Goal: Navigation & Orientation: Understand site structure

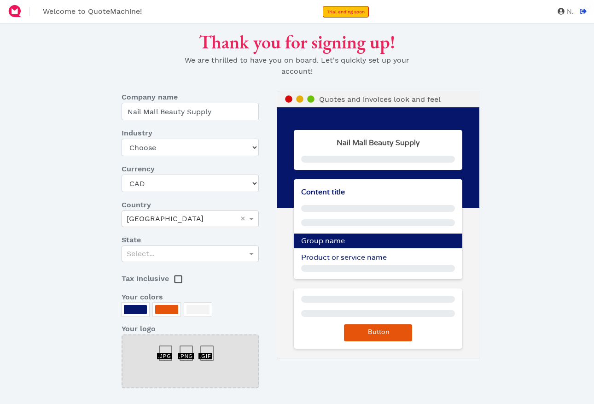
select select "CAD"
click at [583, 12] on icon at bounding box center [582, 11] width 7 height 5
select select "CAD"
click at [207, 138] on dt "Industry" at bounding box center [190, 132] width 151 height 11
click at [208, 154] on select "Choose Art gallery Bike Books Construction (Not retail) Electronics Events Food…" at bounding box center [189, 146] width 137 height 17
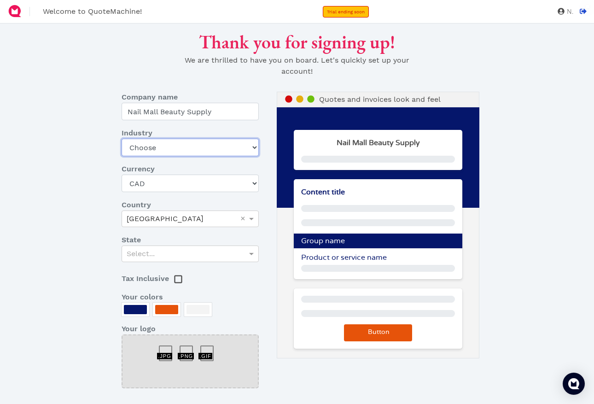
select select "other-retail"
click at [121, 138] on select "Choose Art gallery Bike Books Construction (Not retail) Electronics Events Food…" at bounding box center [189, 146] width 137 height 17
drag, startPoint x: 223, startPoint y: 148, endPoint x: 225, endPoint y: 154, distance: 6.1
click at [223, 148] on select "Choose Art gallery Bike Books Construction (Not retail) Electronics Events Food…" at bounding box center [189, 146] width 137 height 17
click at [121, 138] on select "Choose Art gallery Bike Books Construction (Not retail) Electronics Events Food…" at bounding box center [189, 146] width 137 height 17
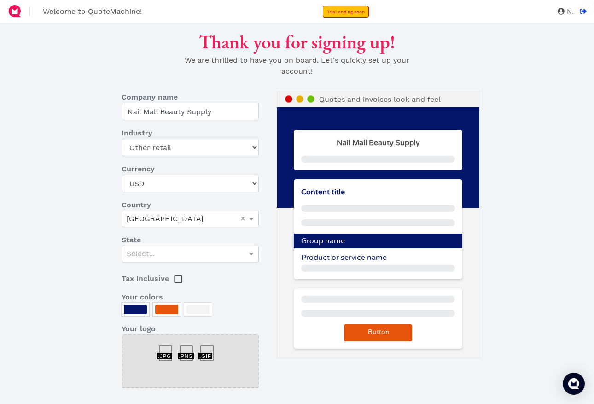
click at [177, 254] on div "Select..." at bounding box center [190, 254] width 136 height 16
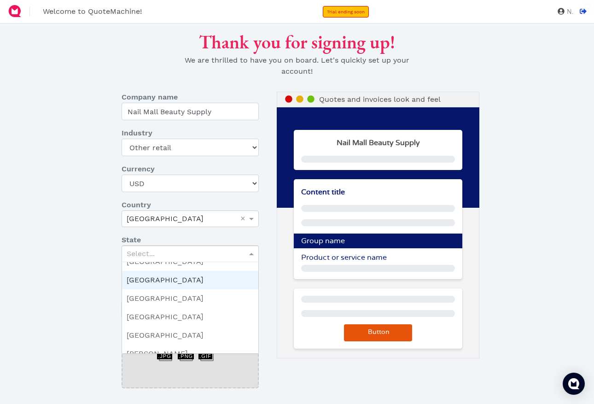
scroll to position [91, 0]
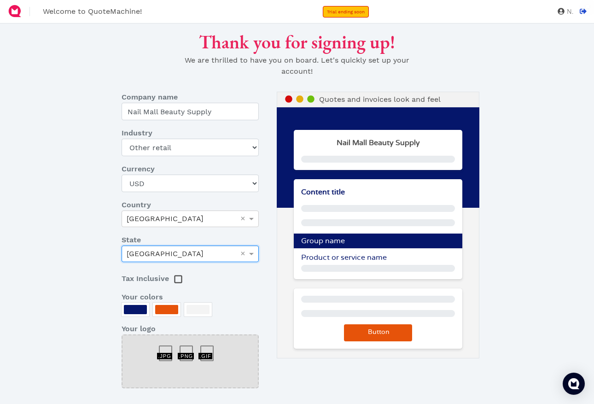
click at [85, 325] on div "Thank you for signing up! We are thrilled to have you on board. Let's quickly s…" at bounding box center [297, 246] width 486 height 431
click at [179, 280] on rect at bounding box center [177, 279] width 7 height 7
click at [91, 323] on div "Thank you for signing up! We are thrilled to have you on board. Let's quickly s…" at bounding box center [297, 246] width 486 height 431
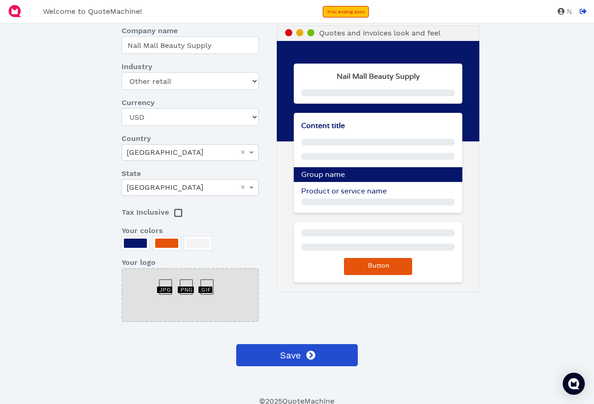
scroll to position [68, 0]
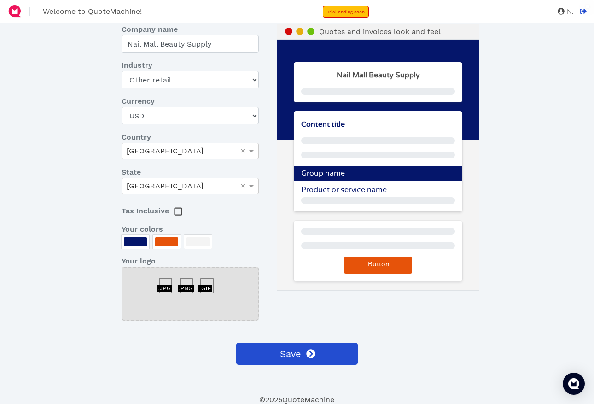
click at [168, 281] on div at bounding box center [169, 281] width 21 height 0
click at [185, 293] on div at bounding box center [189, 293] width 137 height 54
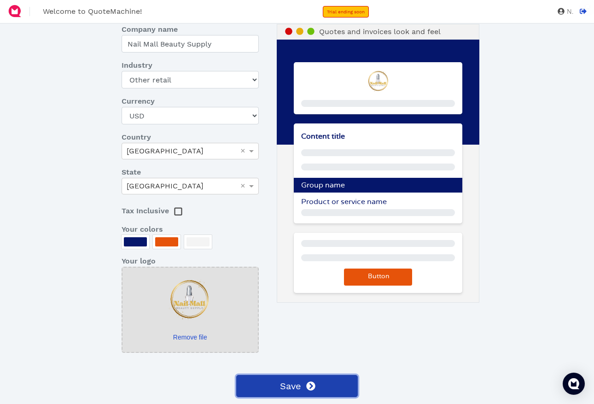
click at [322, 378] on button "Save" at bounding box center [296, 386] width 121 height 22
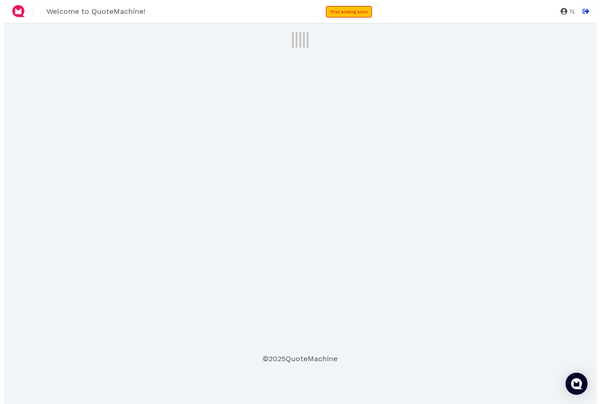
scroll to position [0, 0]
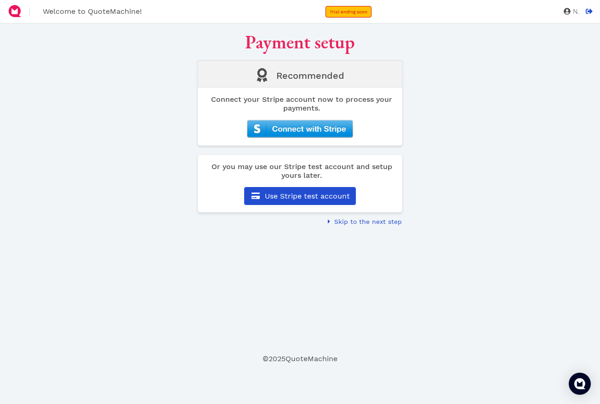
click at [331, 122] on img at bounding box center [300, 129] width 106 height 18
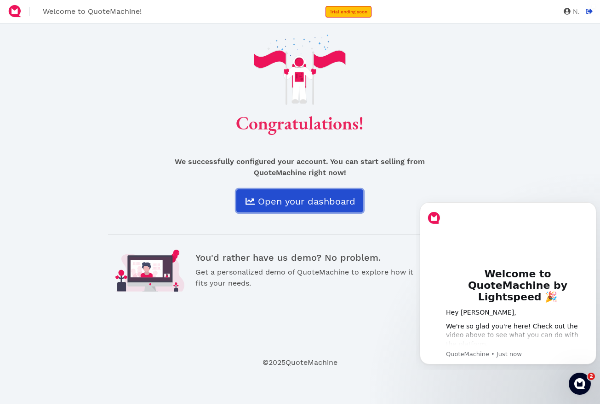
click at [271, 194] on link "Open your dashboard" at bounding box center [300, 200] width 127 height 23
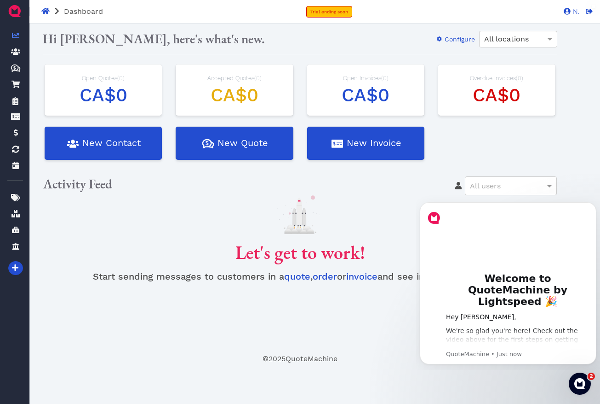
click at [11, 9] on img at bounding box center [14, 11] width 15 height 15
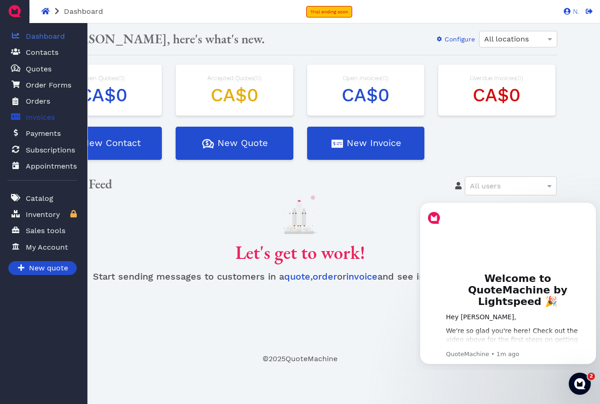
click at [22, 115] on span "Invoices" at bounding box center [38, 117] width 33 height 12
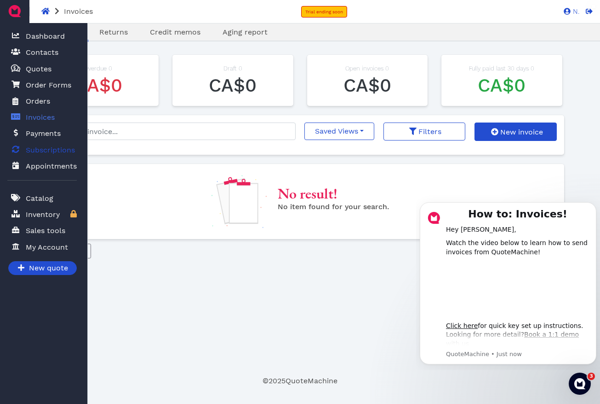
click at [43, 150] on span "Subscriptions" at bounding box center [50, 149] width 49 height 11
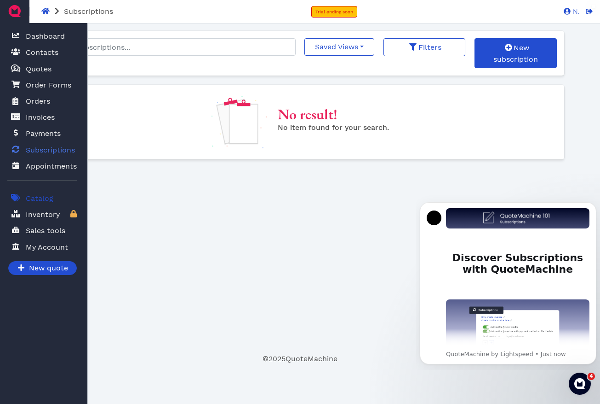
click at [37, 196] on span "Catalog" at bounding box center [40, 198] width 28 height 11
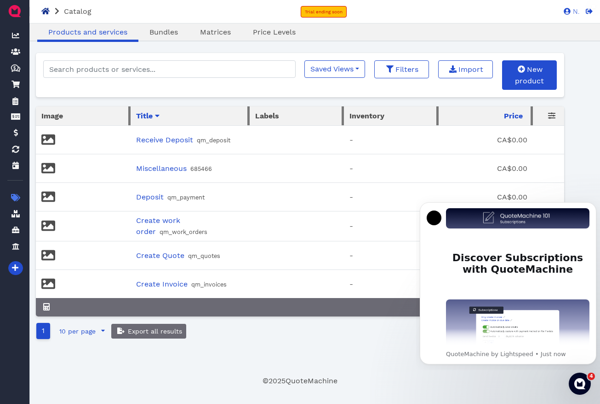
click at [44, 6] on div "Catalog Trial ending soon N. N" at bounding box center [300, 11] width 600 height 23
click at [19, 6] on img at bounding box center [14, 11] width 15 height 15
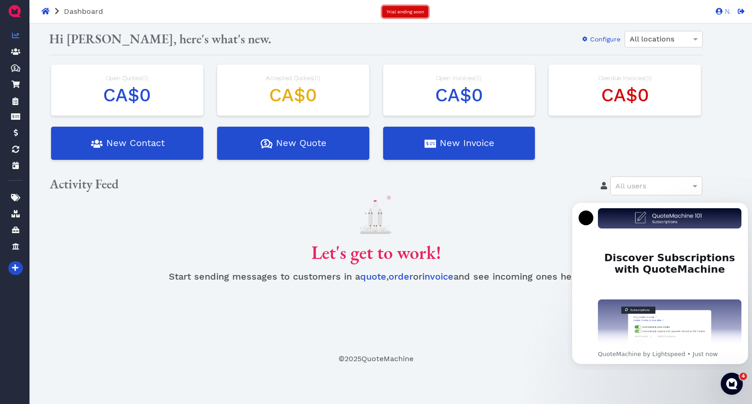
click at [419, 8] on link "Trial ending soon" at bounding box center [405, 12] width 46 height 12
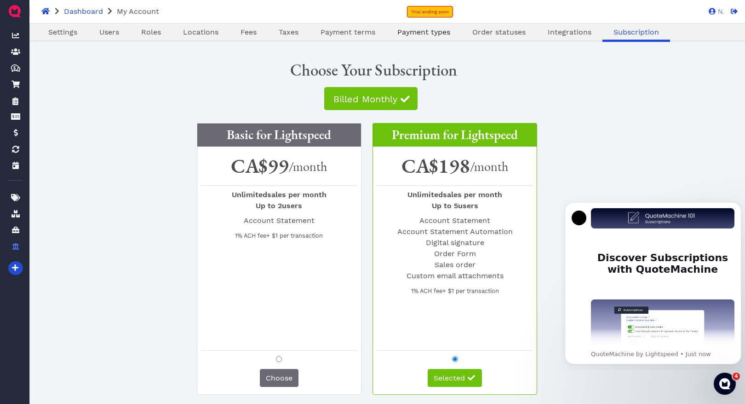
click at [448, 36] on link "Payment types" at bounding box center [424, 32] width 75 height 11
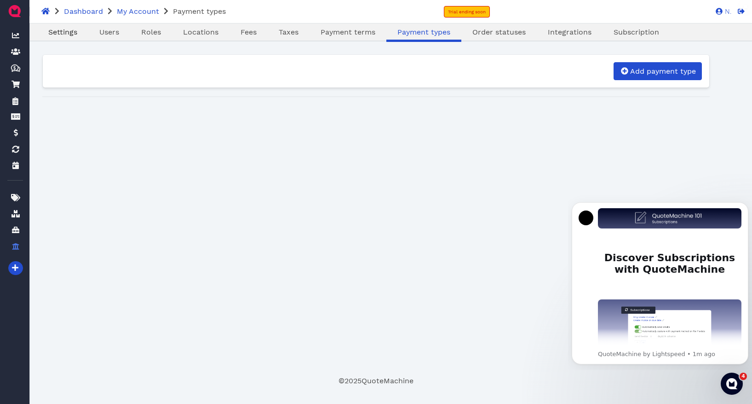
click at [76, 35] on span "Settings" at bounding box center [62, 32] width 29 height 9
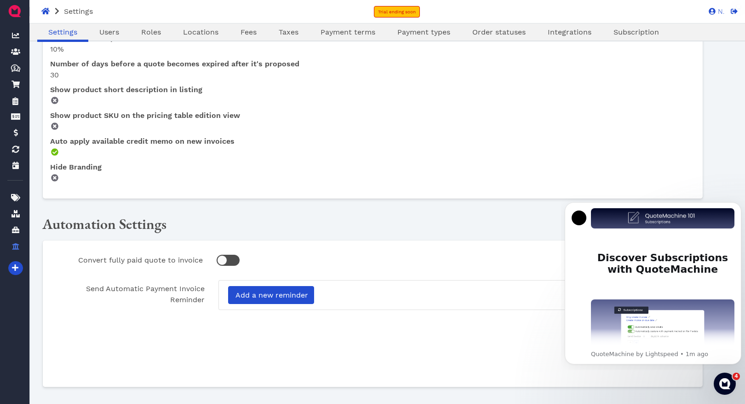
scroll to position [545, 0]
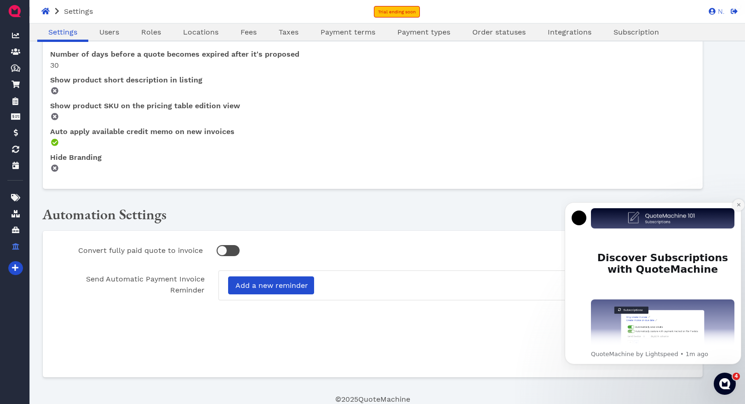
click at [600, 203] on button "Dismiss notification" at bounding box center [739, 205] width 12 height 12
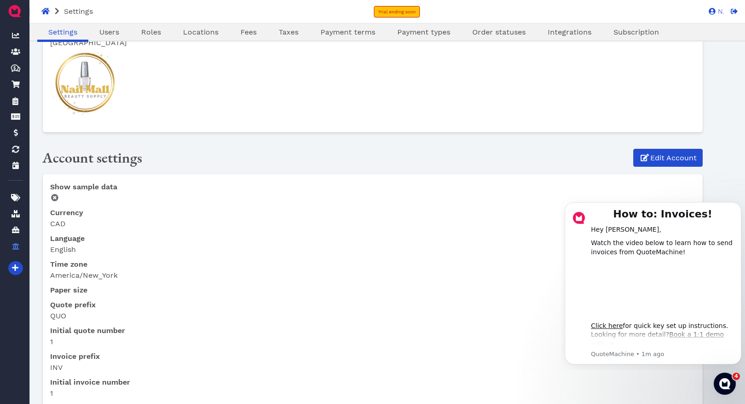
scroll to position [0, 0]
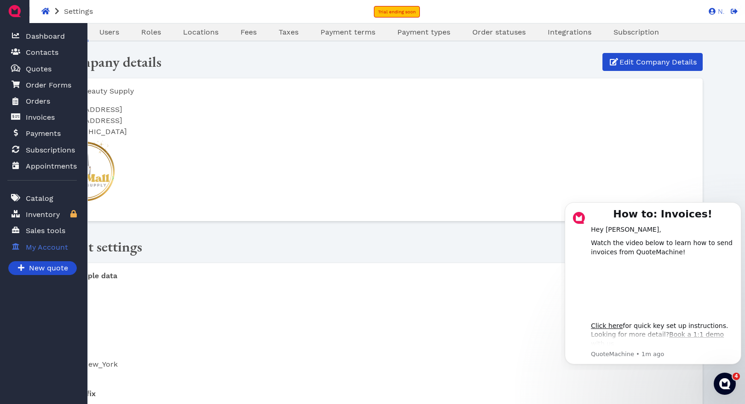
click at [58, 248] on span "My Account" at bounding box center [47, 247] width 42 height 11
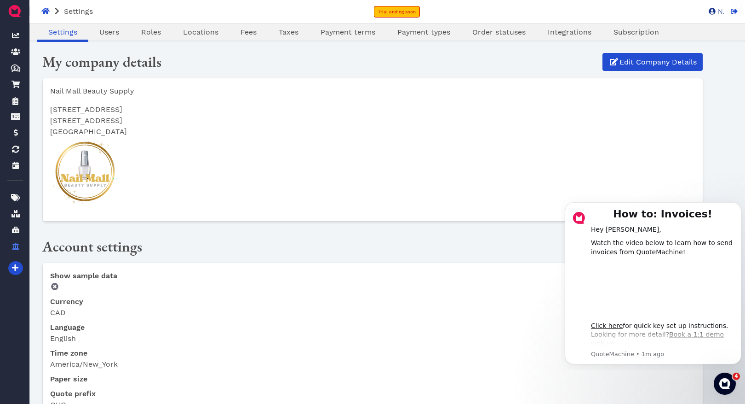
click at [600, 8] on span "N." at bounding box center [720, 11] width 9 height 7
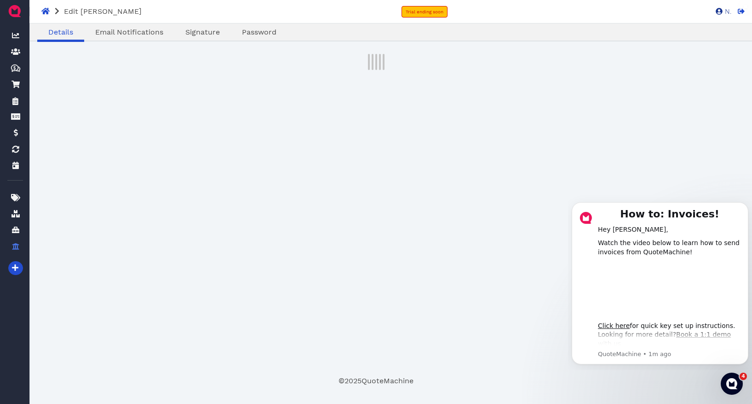
select select "admin"
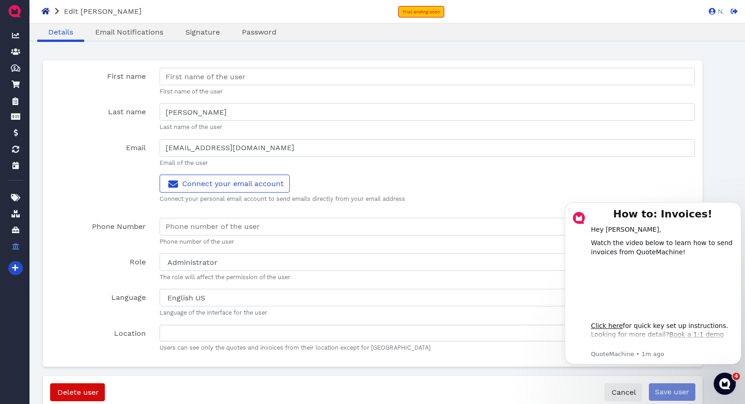
click at [42, 12] on icon at bounding box center [45, 10] width 8 height 7
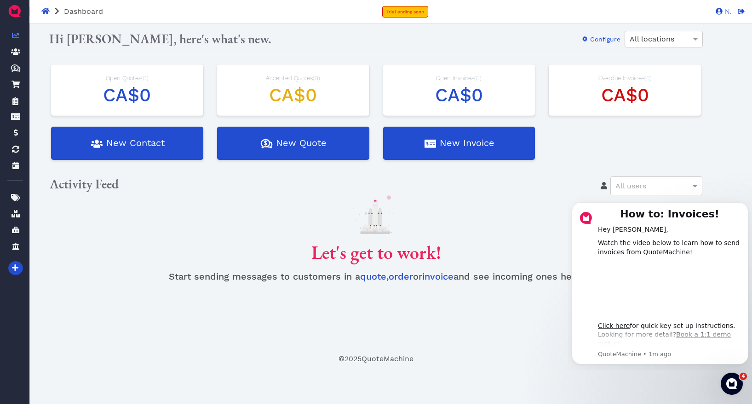
click at [15, 12] on img at bounding box center [14, 11] width 15 height 15
click at [600, 204] on icon "Dismiss notification" at bounding box center [746, 204] width 5 height 5
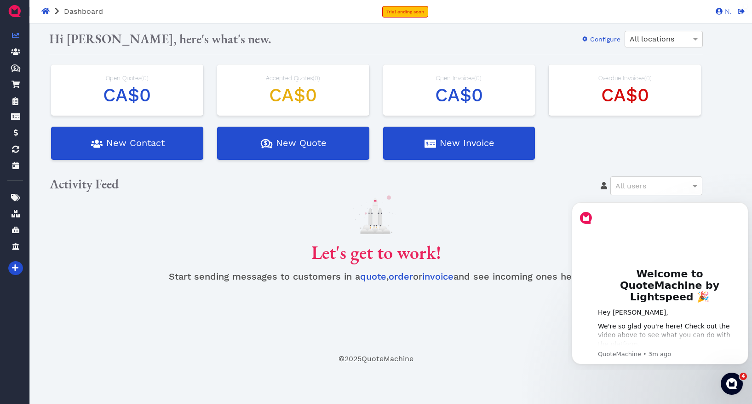
click at [600, 204] on icon "Dismiss notification" at bounding box center [746, 204] width 4 height 4
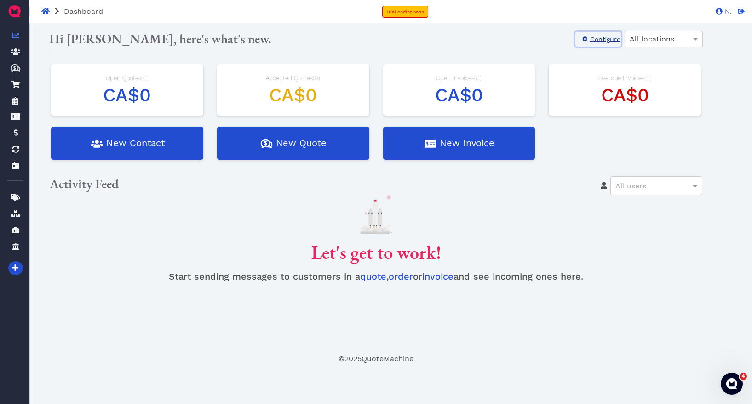
click at [598, 34] on button "Configure" at bounding box center [599, 39] width 46 height 15
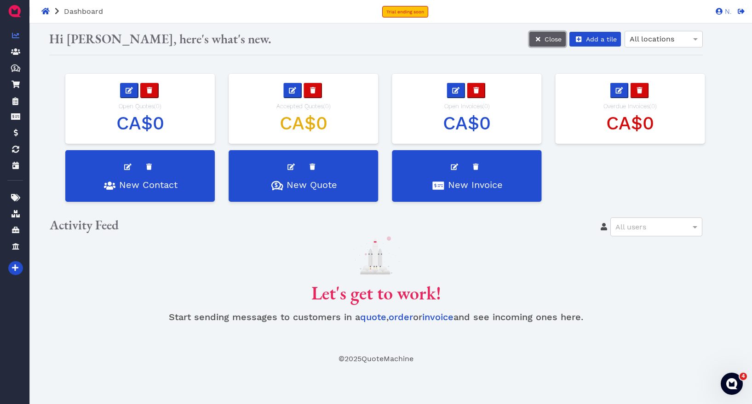
click at [541, 41] on icon at bounding box center [538, 39] width 5 height 5
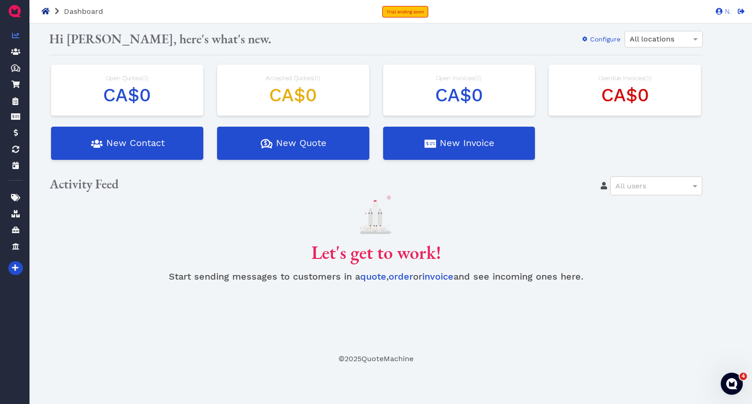
click at [45, 10] on icon at bounding box center [45, 10] width 8 height 7
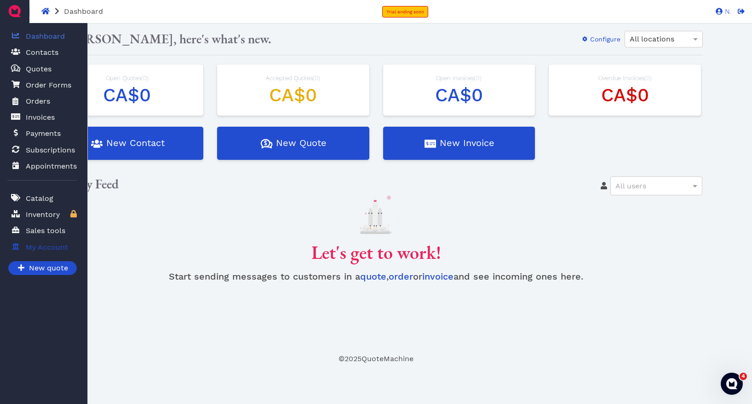
click at [48, 241] on span "My Account" at bounding box center [45, 247] width 46 height 12
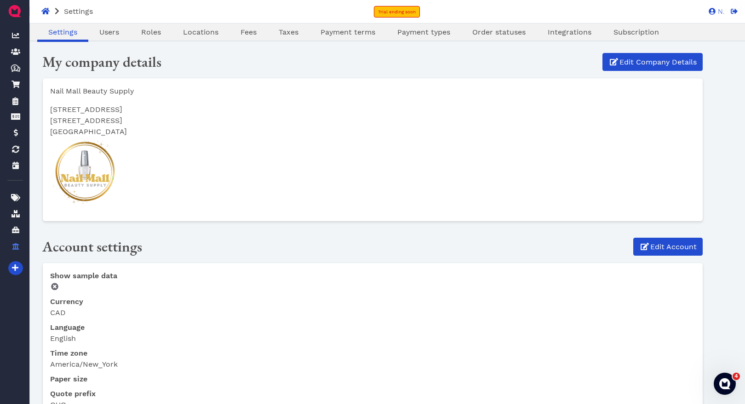
click at [9, 12] on img at bounding box center [14, 11] width 15 height 15
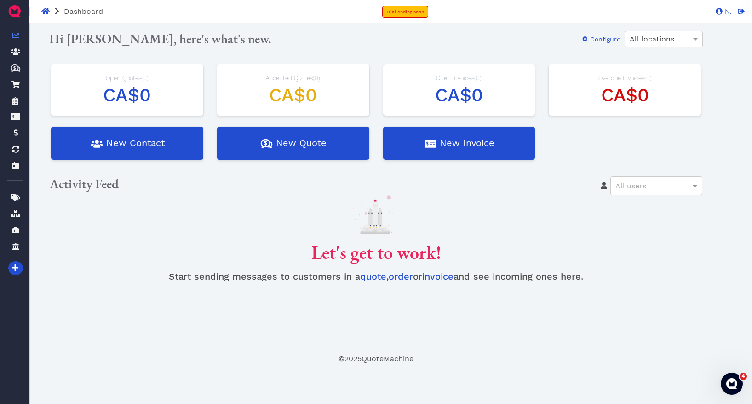
click at [50, 13] on span "Dashboard" at bounding box center [76, 11] width 53 height 9
click at [46, 11] on icon at bounding box center [45, 11] width 8 height 6
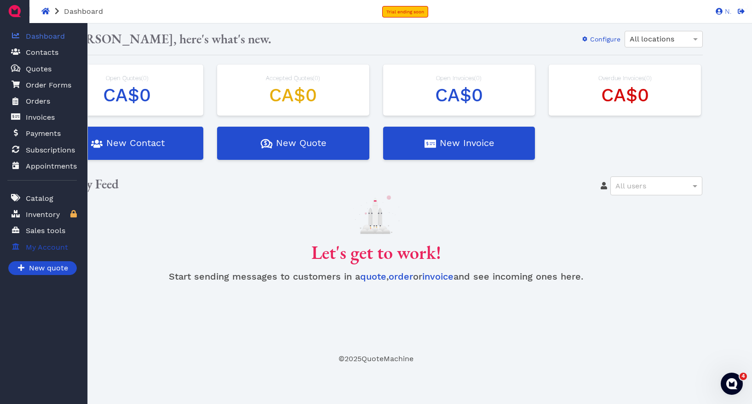
click at [19, 242] on icon at bounding box center [15, 245] width 7 height 7
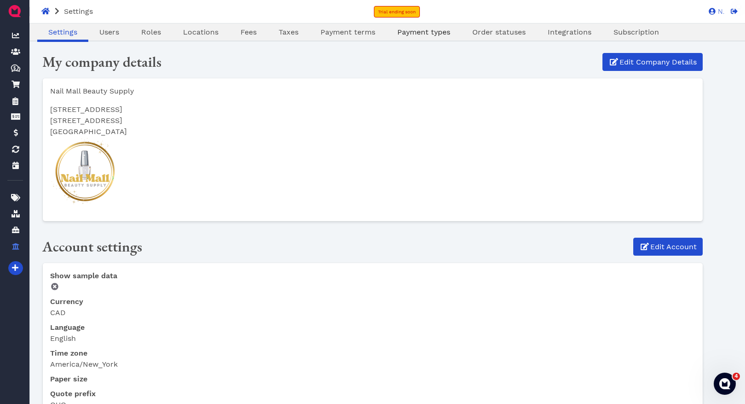
click at [429, 35] on span "Payment types" at bounding box center [424, 32] width 53 height 9
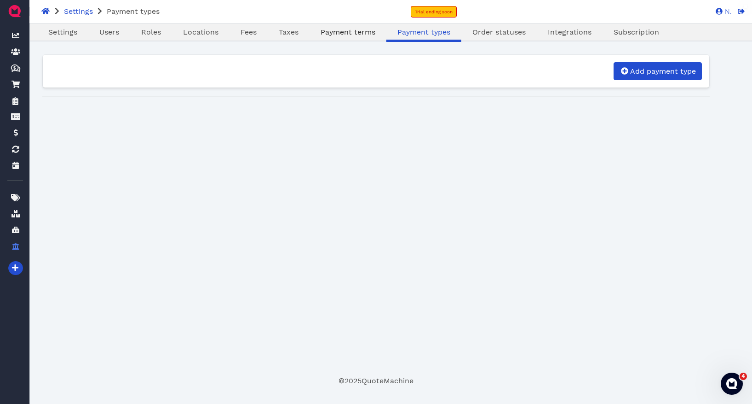
click at [350, 31] on span "Payment terms" at bounding box center [348, 32] width 55 height 9
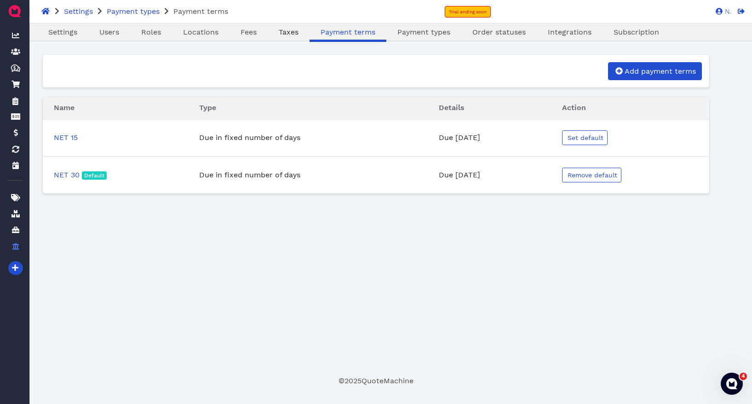
click at [279, 34] on span "Taxes" at bounding box center [289, 32] width 20 height 9
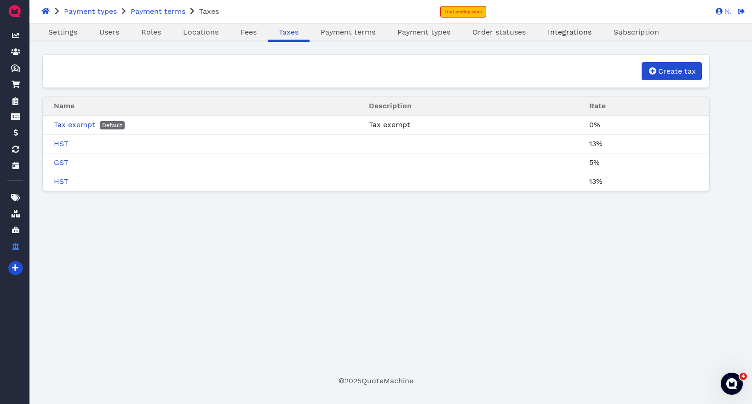
click at [564, 35] on span "Integrations" at bounding box center [570, 32] width 44 height 9
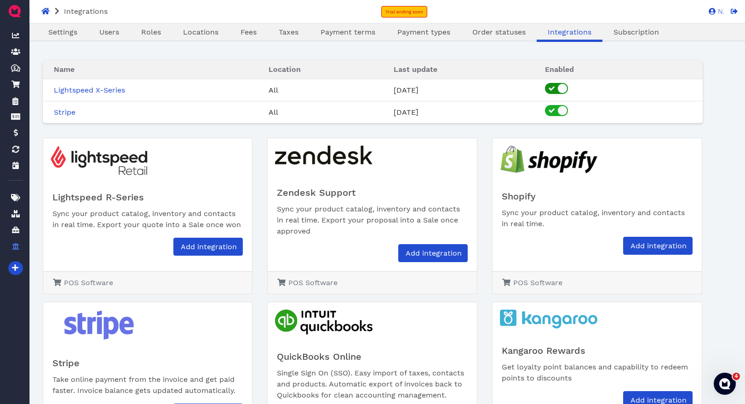
click at [568, 85] on div at bounding box center [563, 88] width 10 height 10
checkbox input "false"
click at [568, 110] on div at bounding box center [563, 110] width 10 height 10
checkbox input "false"
click at [600, 32] on span "Subscription" at bounding box center [637, 32] width 46 height 9
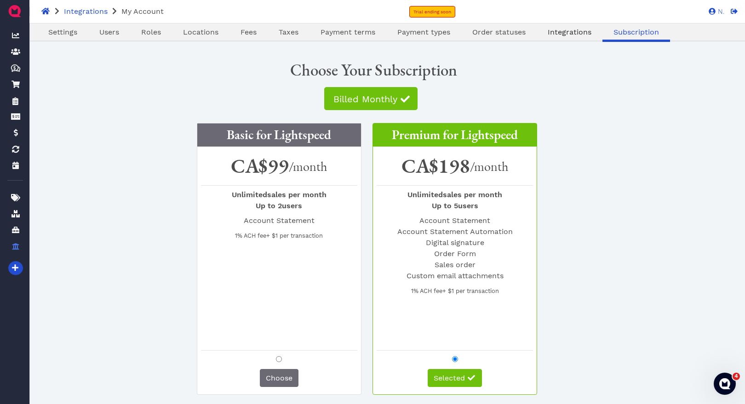
click at [575, 35] on span "Integrations" at bounding box center [570, 32] width 44 height 9
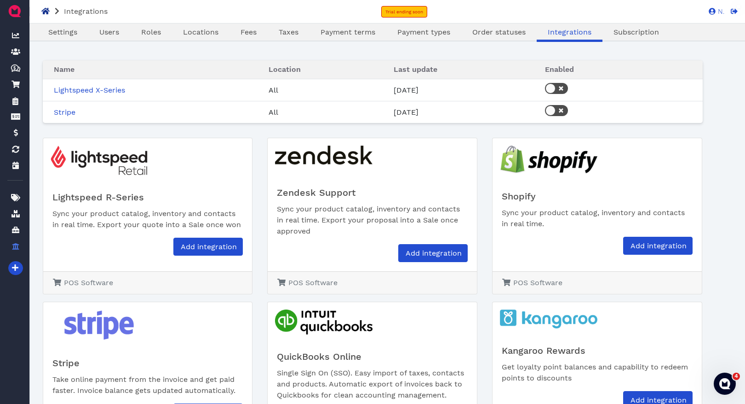
click at [45, 9] on icon at bounding box center [45, 11] width 8 height 6
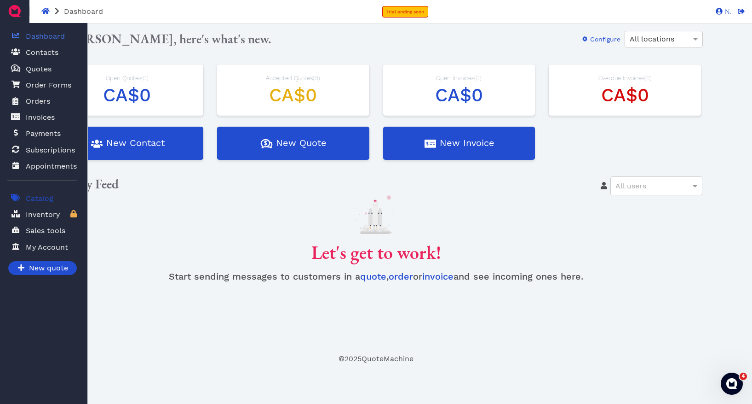
click at [19, 199] on icon at bounding box center [15, 197] width 9 height 7
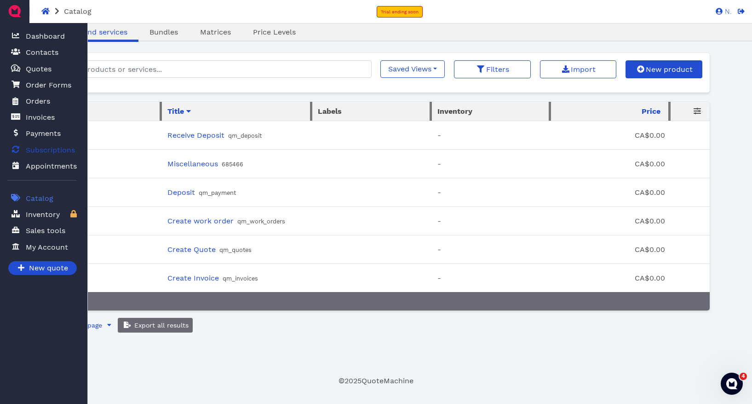
click at [38, 150] on span "Subscriptions" at bounding box center [50, 149] width 49 height 11
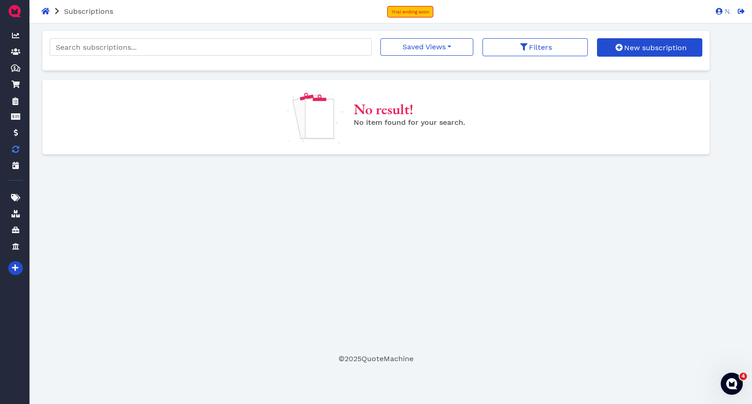
click at [455, 266] on div "Oops! × Saved Views No saved filters Filters New subscription No result! No ite…" at bounding box center [376, 192] width 668 height 322
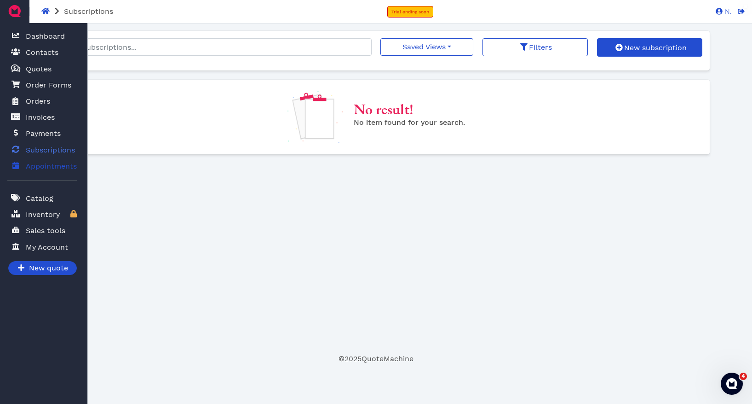
click at [31, 164] on span "Appointments" at bounding box center [51, 166] width 51 height 11
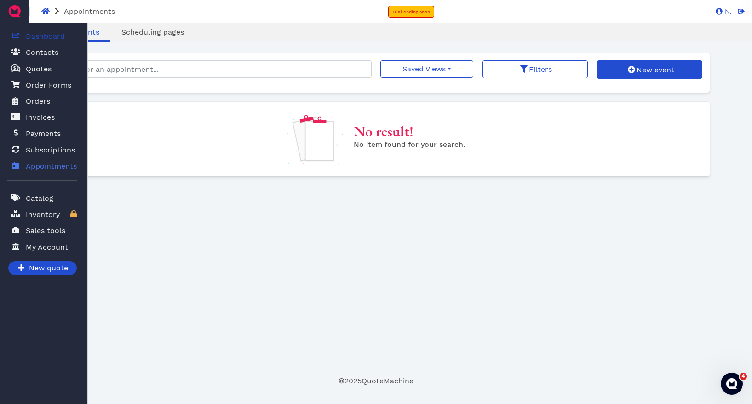
click at [42, 29] on link "Dashboard" at bounding box center [41, 36] width 69 height 19
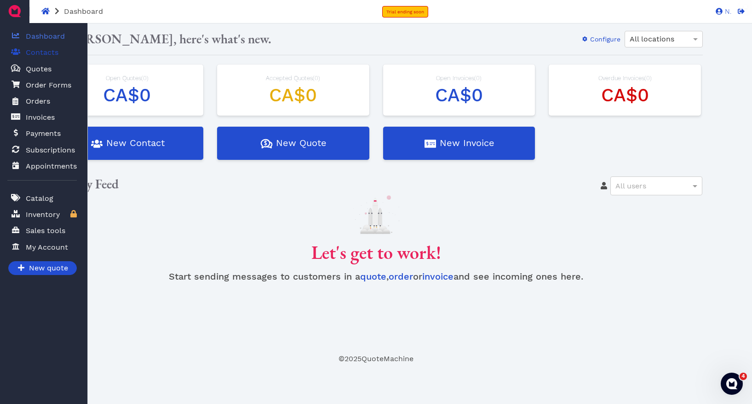
click at [41, 48] on span "Contacts" at bounding box center [42, 52] width 33 height 11
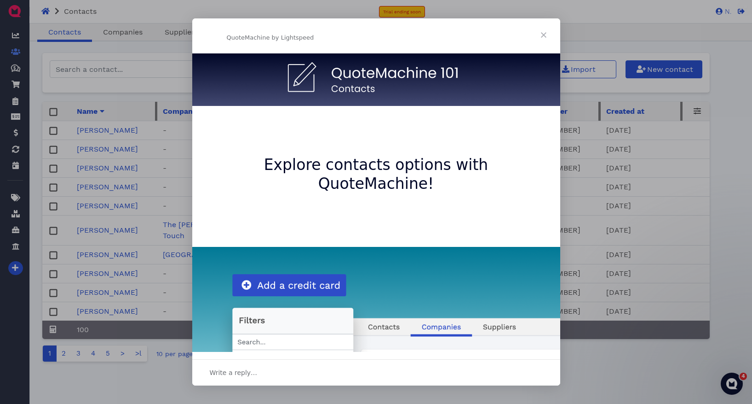
click at [541, 32] on span "Close" at bounding box center [543, 34] width 33 height 33
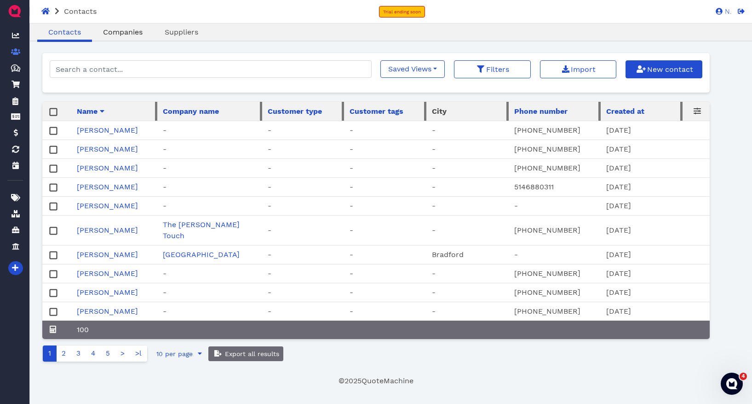
click at [131, 28] on span "Companies" at bounding box center [123, 32] width 40 height 9
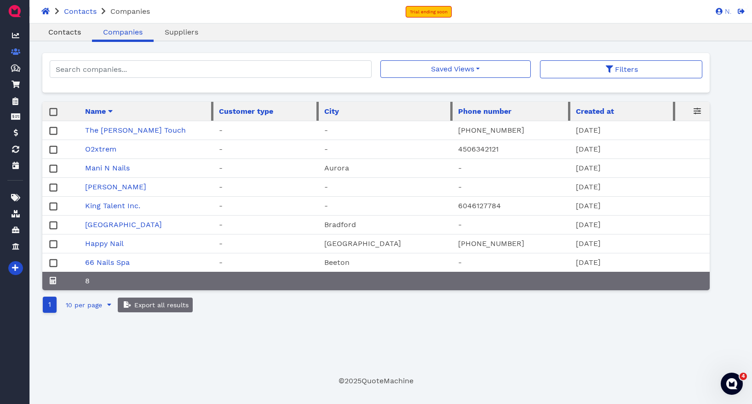
click at [75, 32] on span "Contacts" at bounding box center [64, 32] width 33 height 9
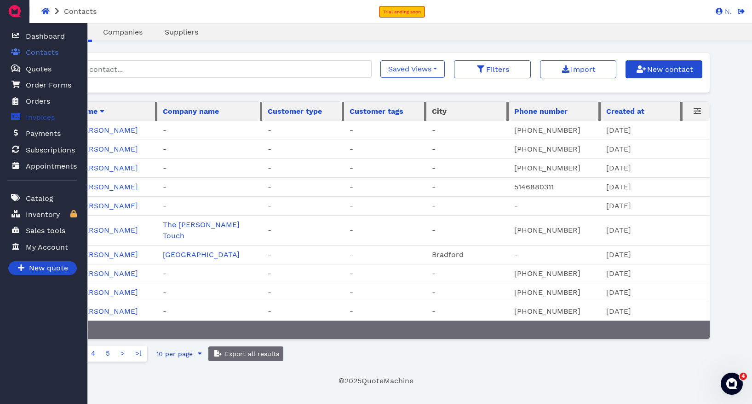
click at [29, 118] on span "Invoices" at bounding box center [40, 117] width 29 height 11
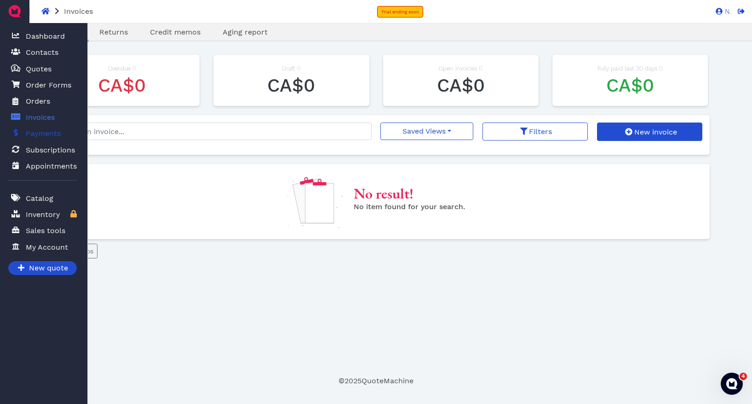
click at [33, 132] on span "Payments" at bounding box center [43, 133] width 35 height 11
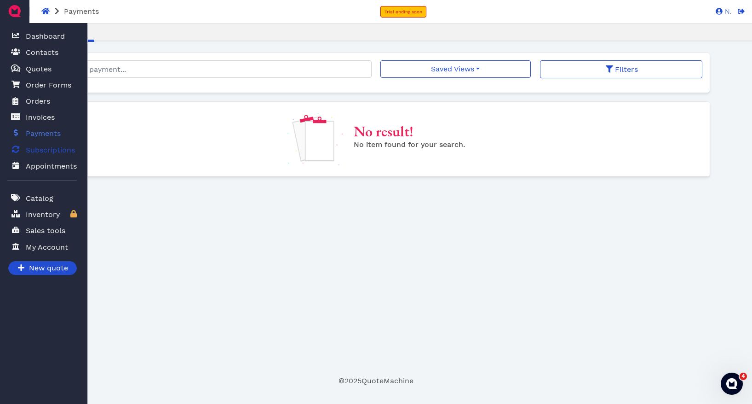
click at [46, 149] on span "Subscriptions" at bounding box center [50, 149] width 49 height 11
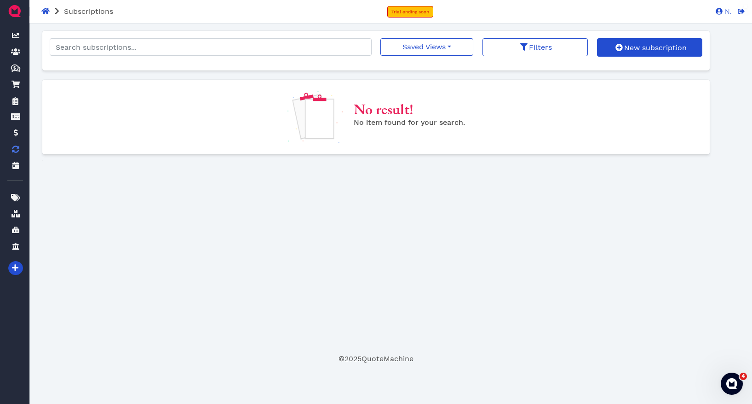
click at [46, 6] on div "Subscriptions Trial ending soon N. N" at bounding box center [376, 11] width 752 height 23
click at [46, 10] on icon at bounding box center [45, 11] width 8 height 6
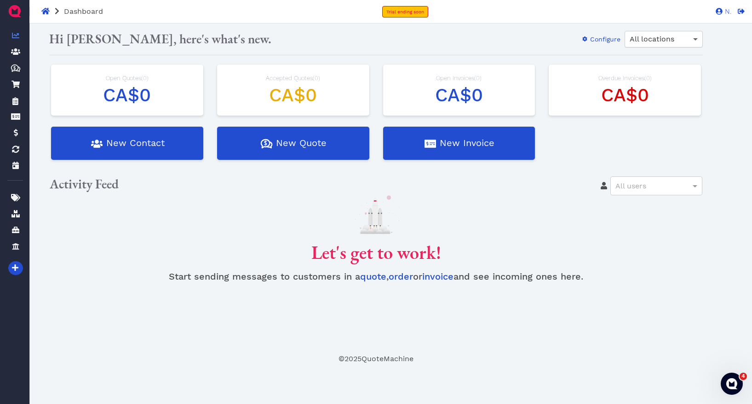
click at [600, 35] on span at bounding box center [697, 39] width 12 height 16
click at [600, 10] on icon at bounding box center [741, 11] width 7 height 7
